Goal: Entertainment & Leisure: Consume media (video, audio)

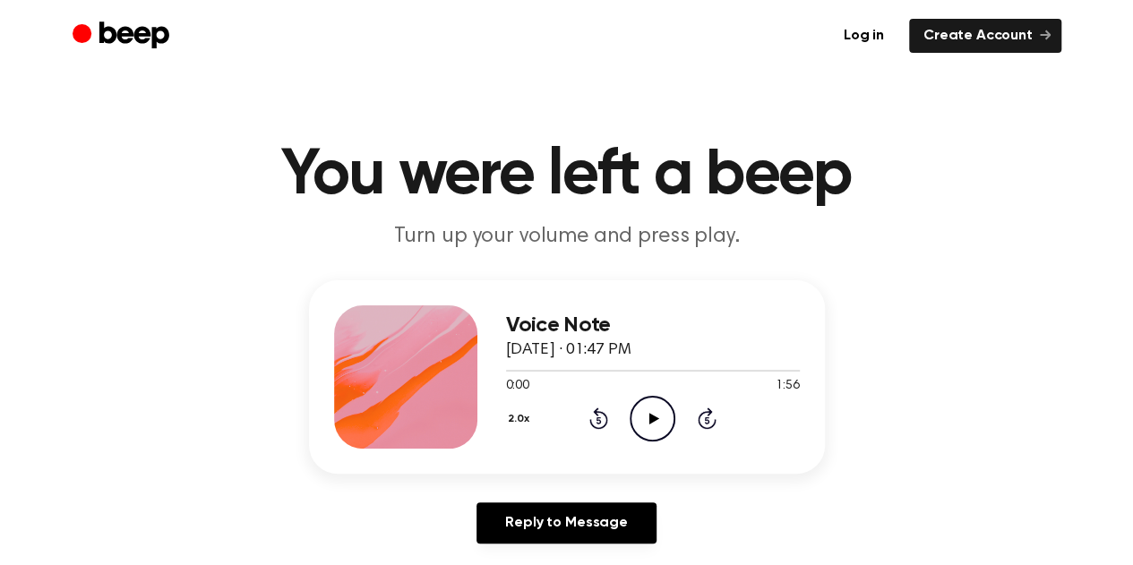
click at [638, 416] on icon "Play Audio" at bounding box center [652, 419] width 46 height 46
click at [654, 415] on icon at bounding box center [652, 419] width 8 height 12
click at [663, 407] on icon "Play Audio" at bounding box center [652, 419] width 46 height 46
